Goal: Check status: Check status

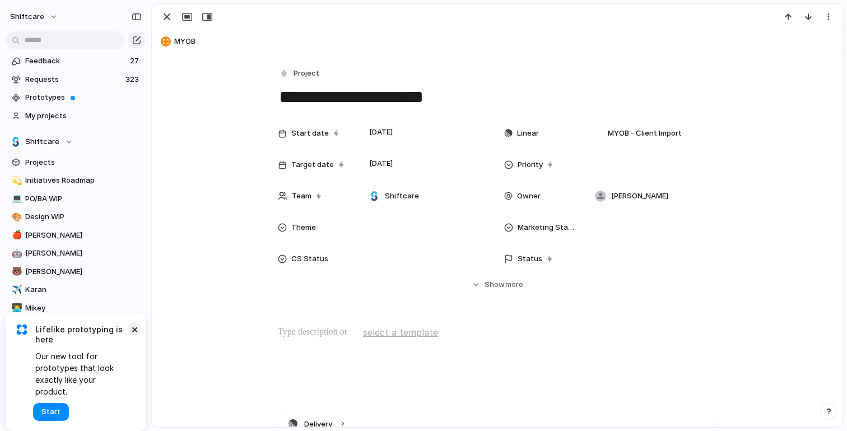
click at [134, 336] on button "×" at bounding box center [134, 328] width 13 height 13
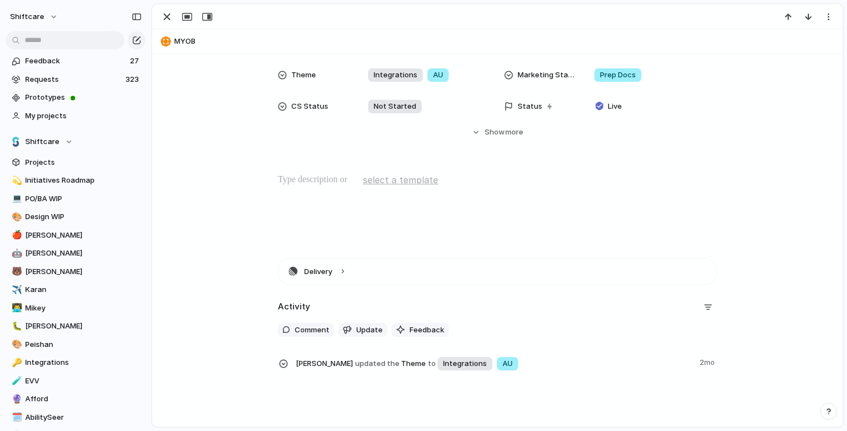
scroll to position [189, 0]
